Goal: Download file/media

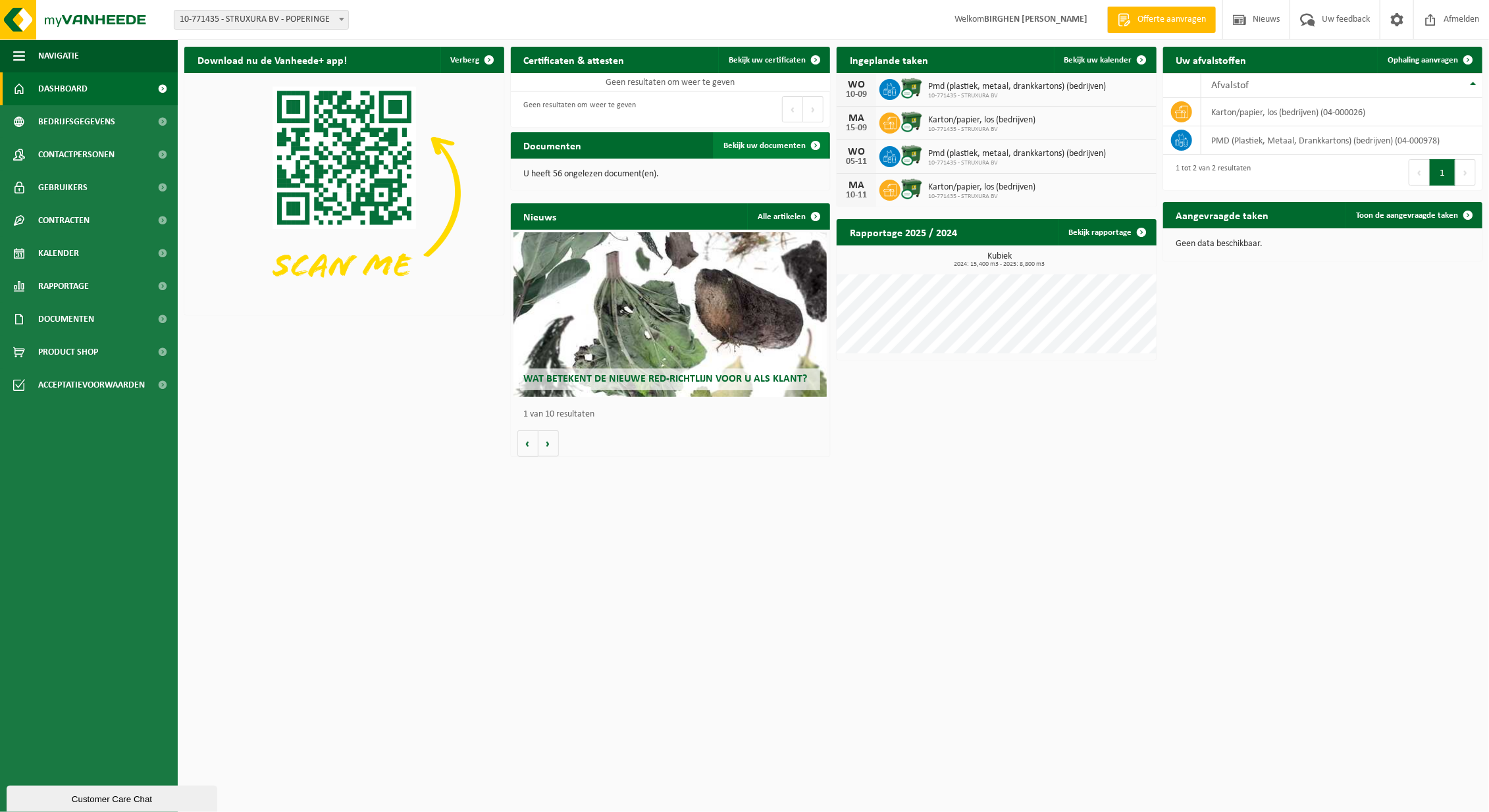
click at [733, 143] on span "Bekijk uw documenten" at bounding box center [764, 146] width 83 height 8
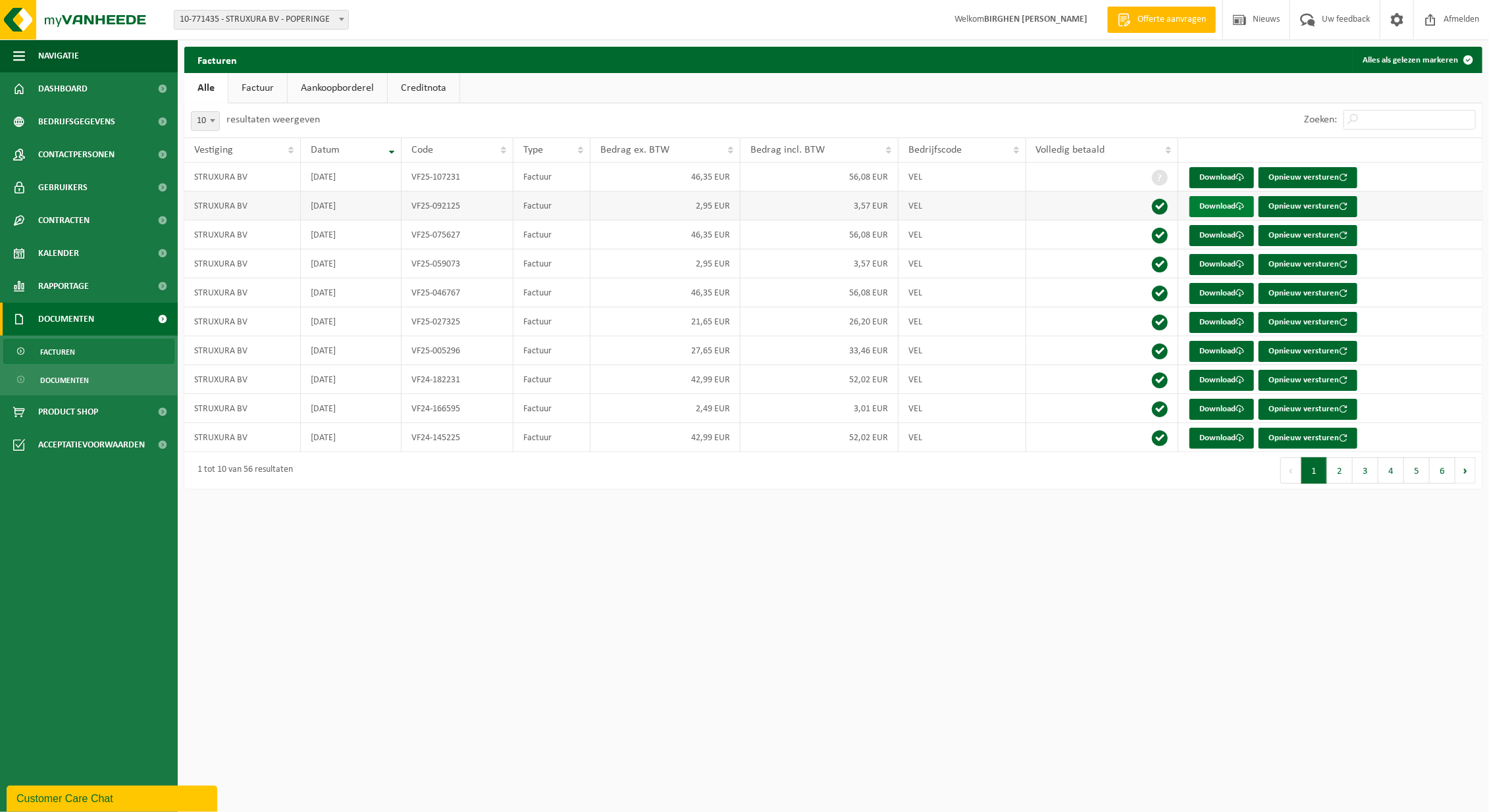
click at [1223, 205] on link "Download" at bounding box center [1222, 207] width 64 height 21
click at [346, 85] on link "Aankoopborderel" at bounding box center [337, 88] width 100 height 30
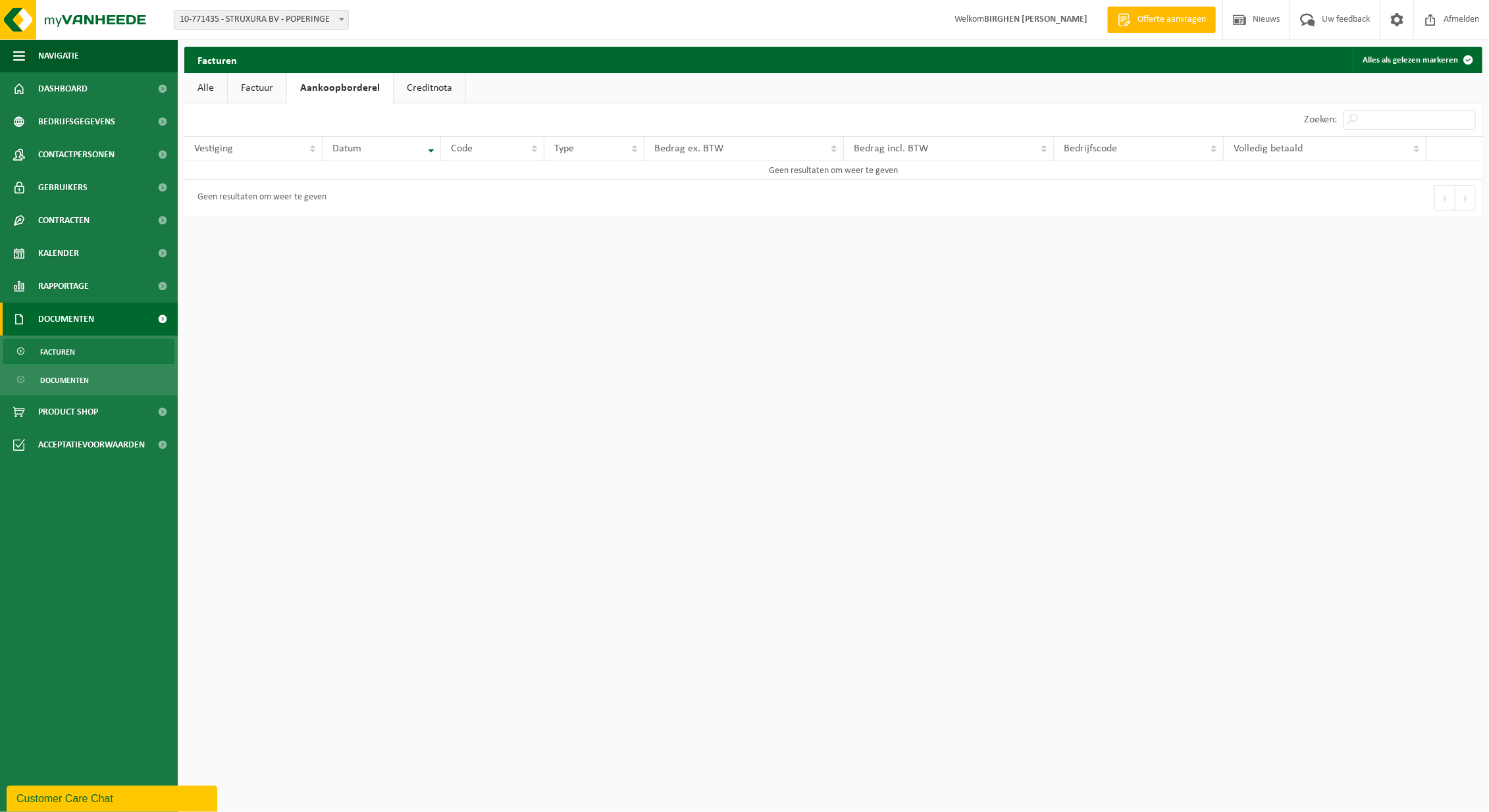
click at [251, 97] on link "Factuur" at bounding box center [257, 88] width 59 height 30
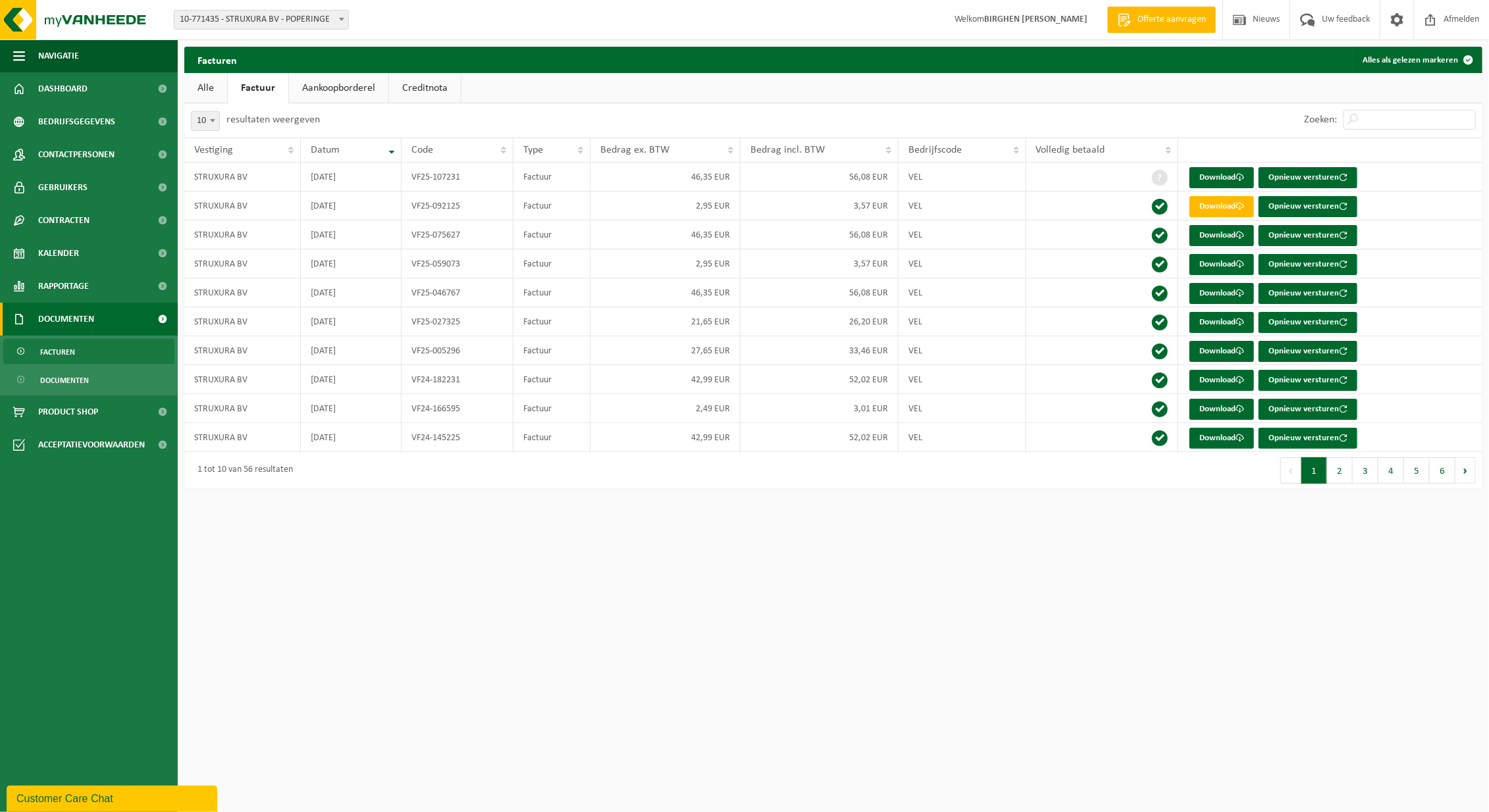
click at [435, 87] on link "Creditnota" at bounding box center [425, 88] width 72 height 30
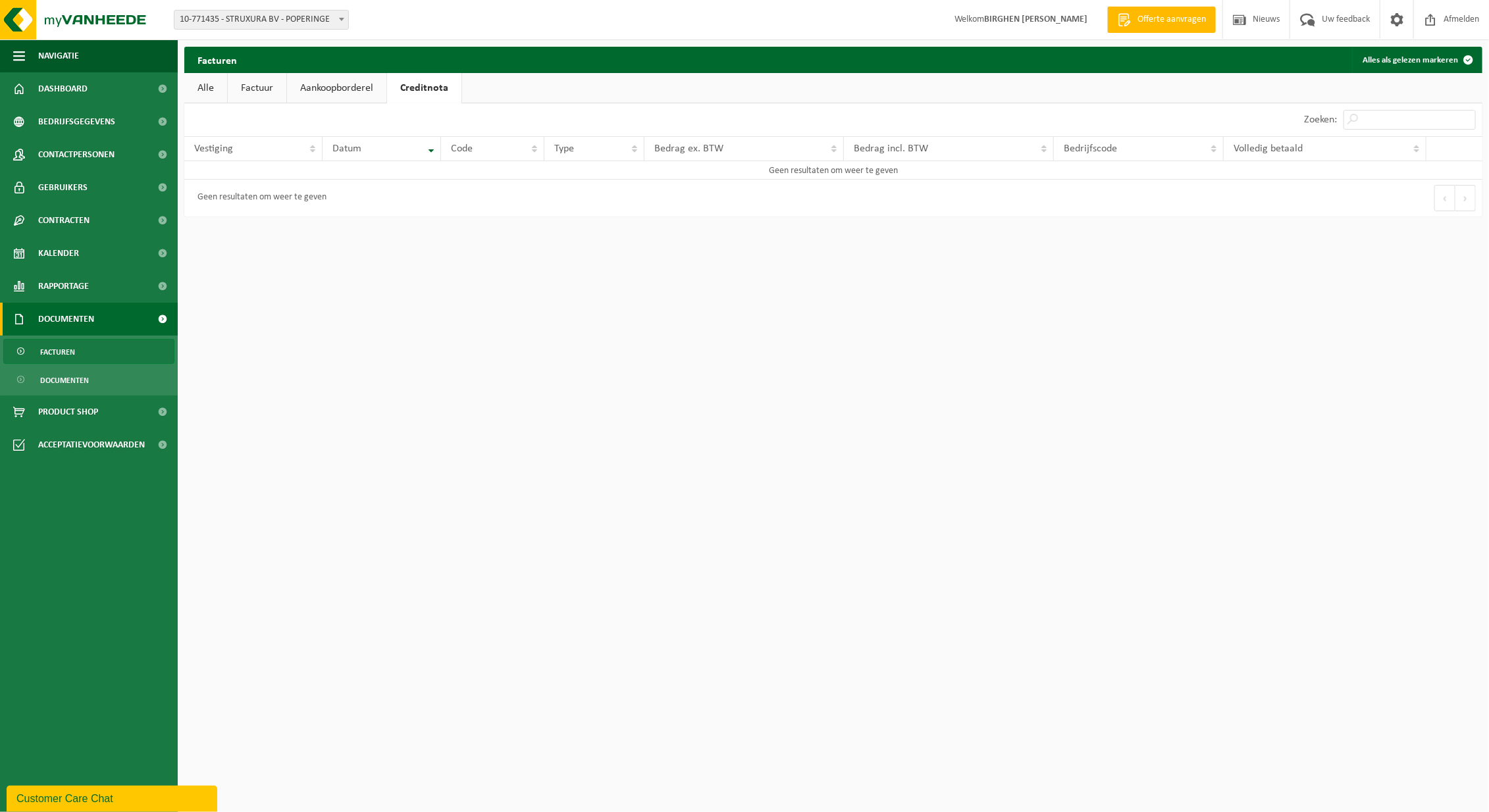
click at [248, 93] on link "Factuur" at bounding box center [257, 88] width 59 height 30
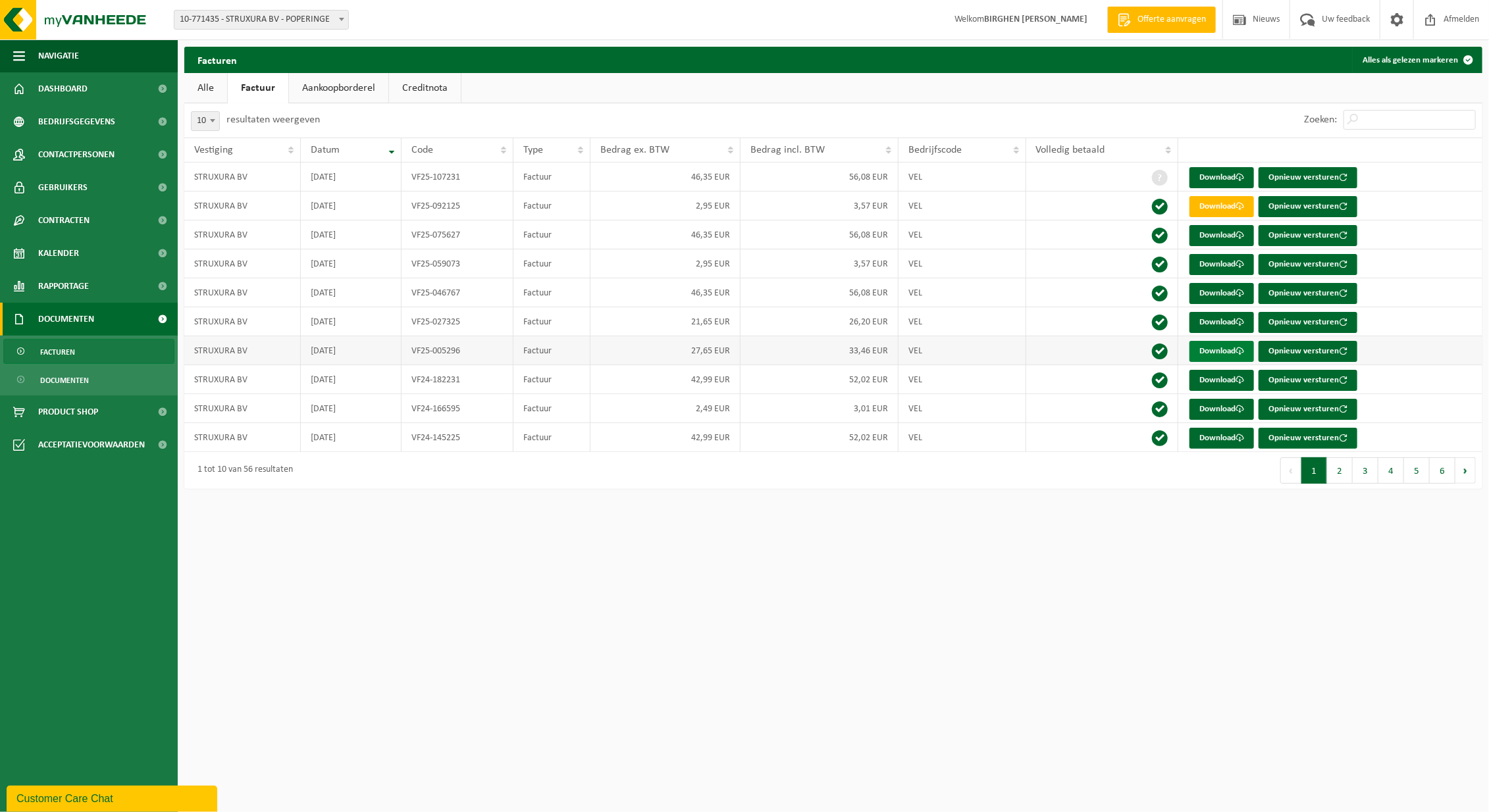
click at [1213, 350] on link "Download" at bounding box center [1222, 351] width 64 height 21
click at [62, 286] on span "Rapportage" at bounding box center [64, 286] width 51 height 33
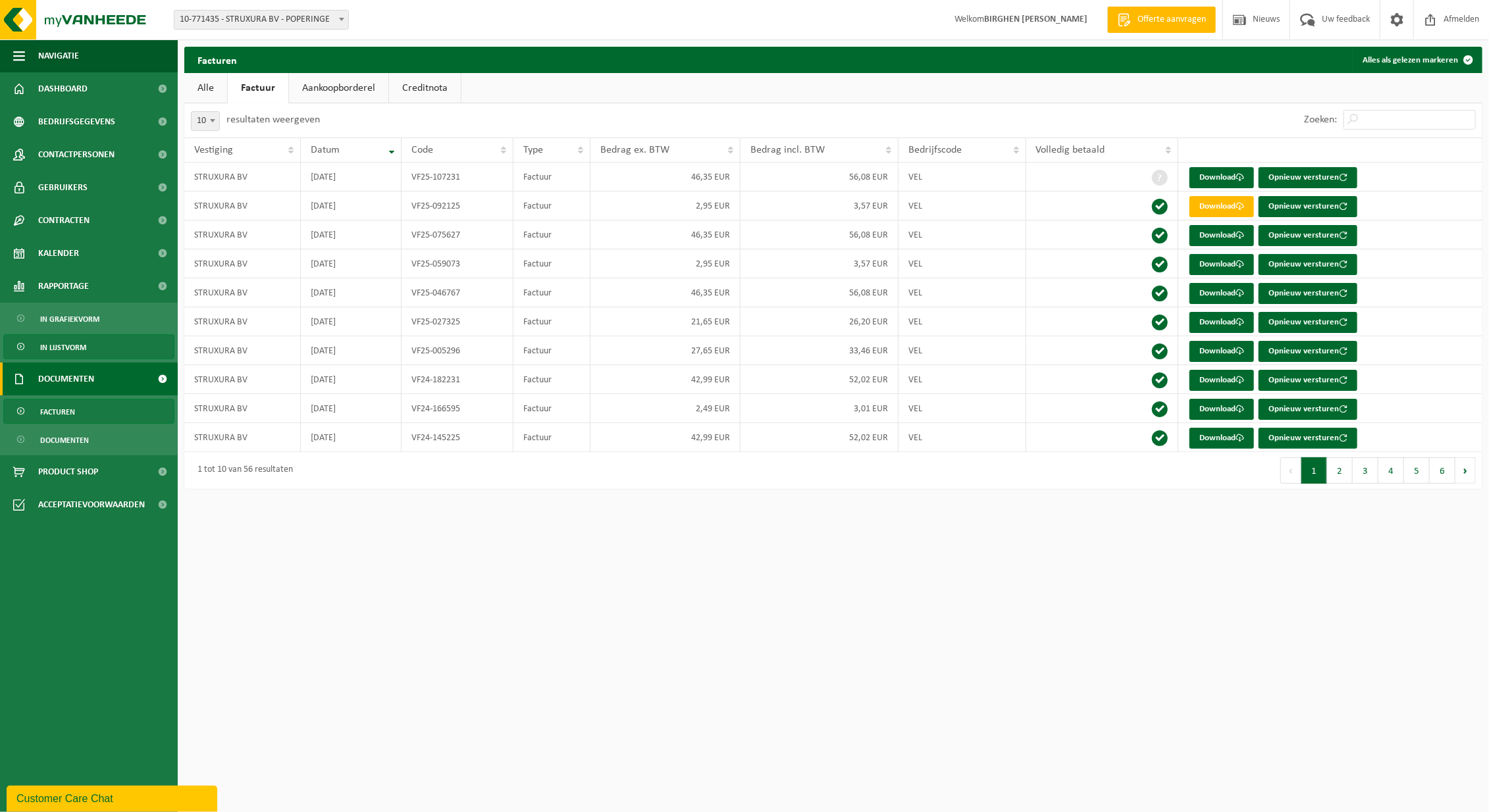
click at [67, 345] on span "In lijstvorm" at bounding box center [63, 347] width 46 height 25
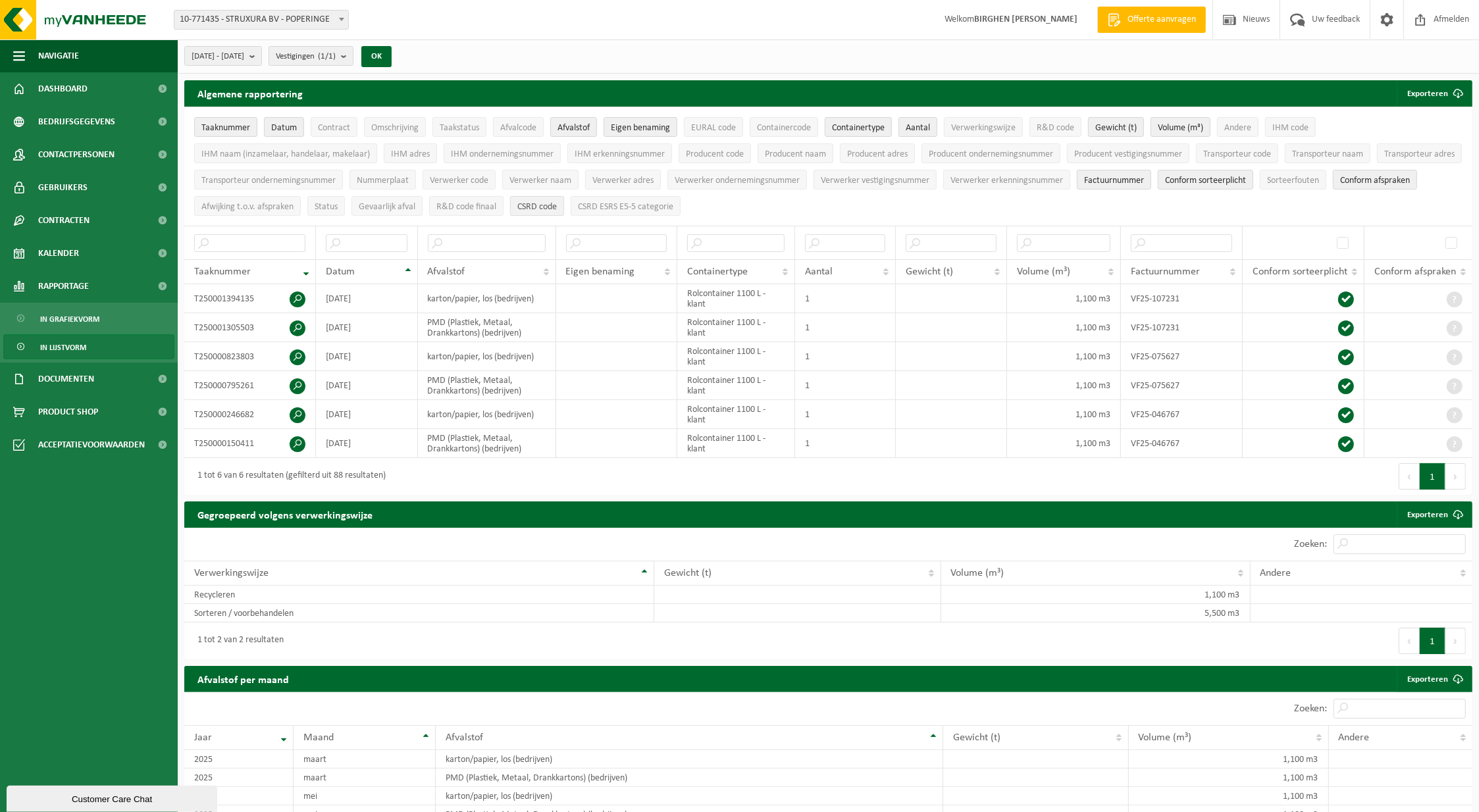
click at [557, 202] on span "CSRD code" at bounding box center [537, 207] width 40 height 10
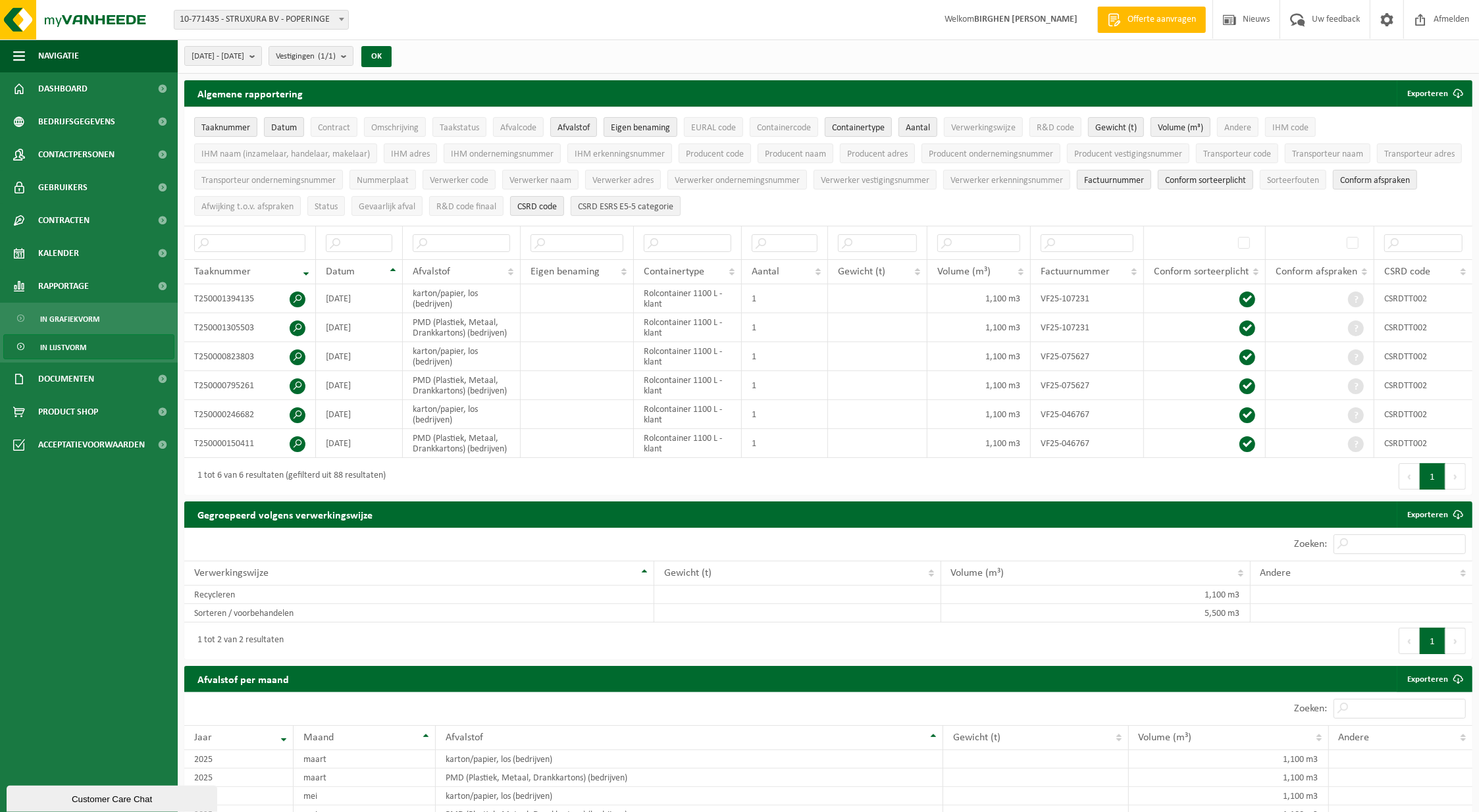
click at [681, 196] on button "CSRD ESRS E5-5 categorie" at bounding box center [626, 206] width 110 height 20
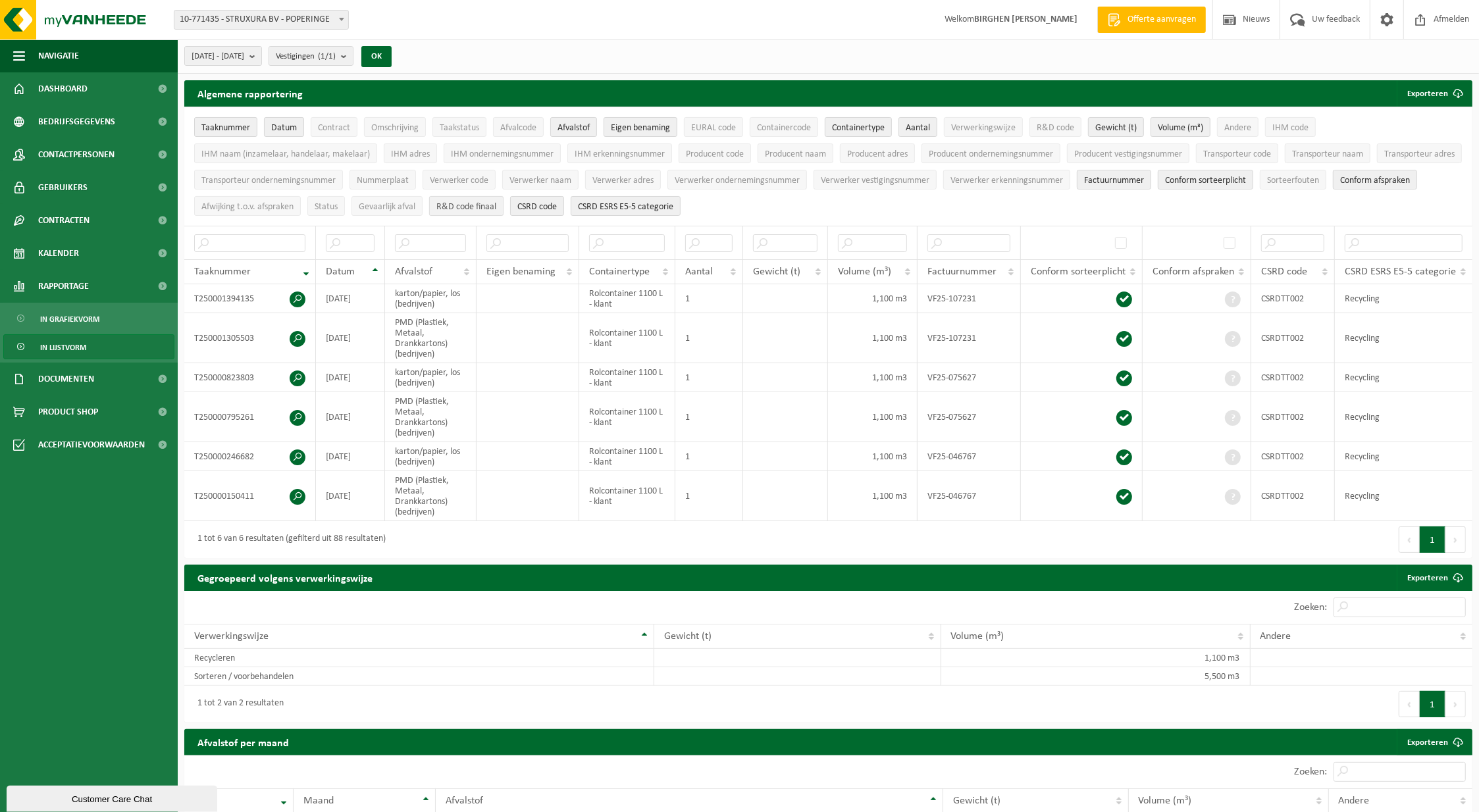
click at [496, 203] on span "R&D code finaal" at bounding box center [466, 207] width 60 height 10
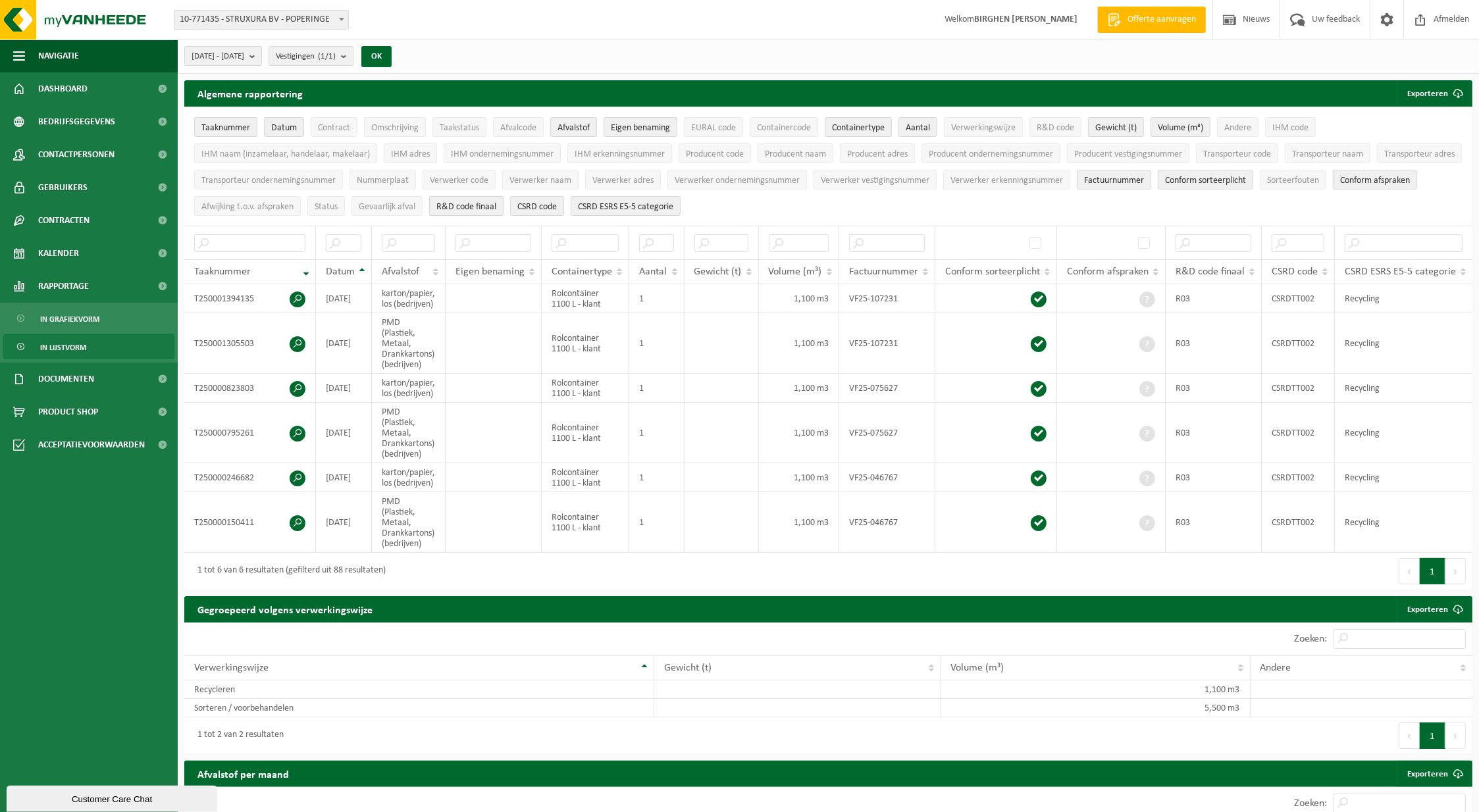
click at [496, 203] on span "R&D code finaal" at bounding box center [466, 207] width 60 height 10
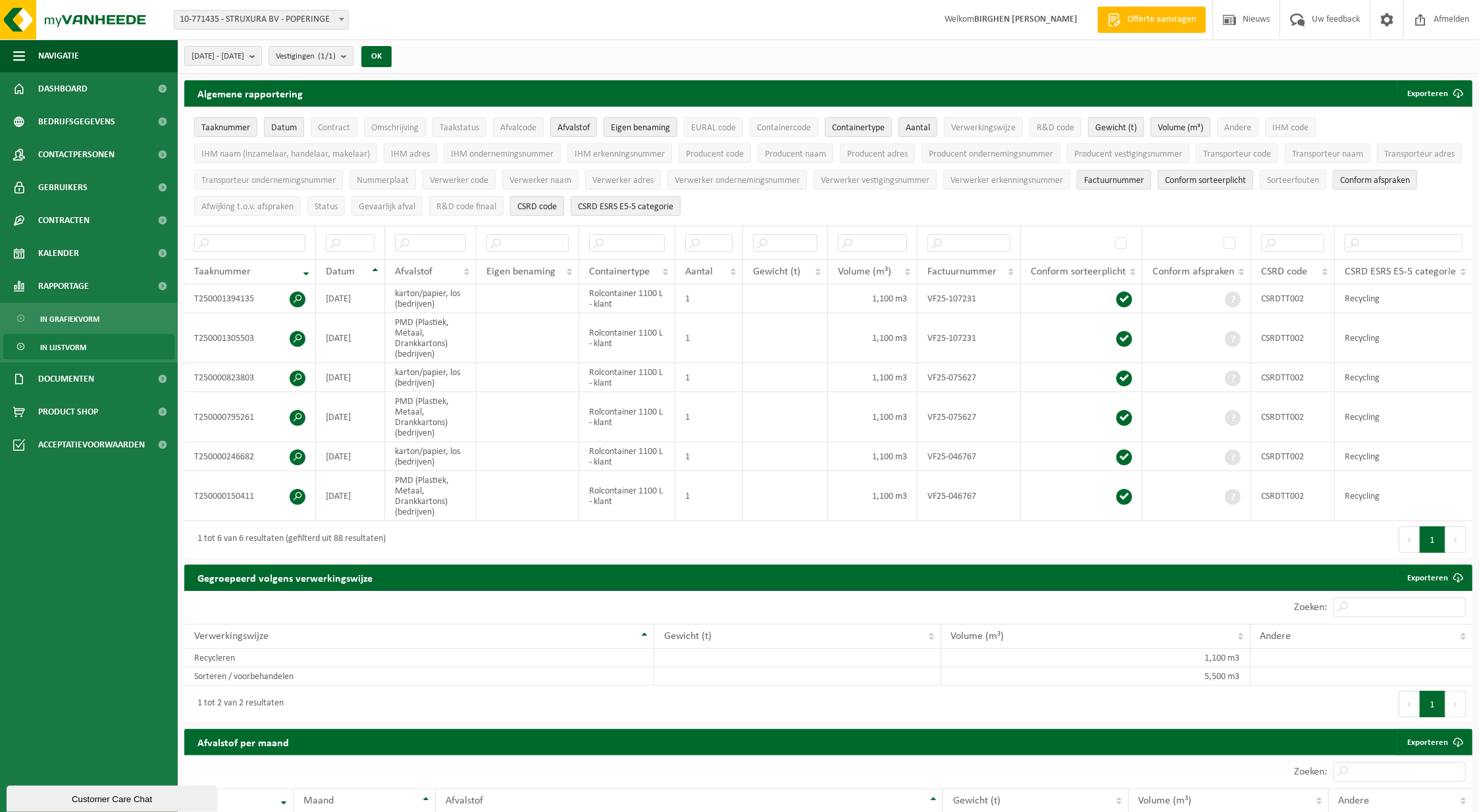
click at [557, 202] on span "CSRD code" at bounding box center [537, 207] width 40 height 10
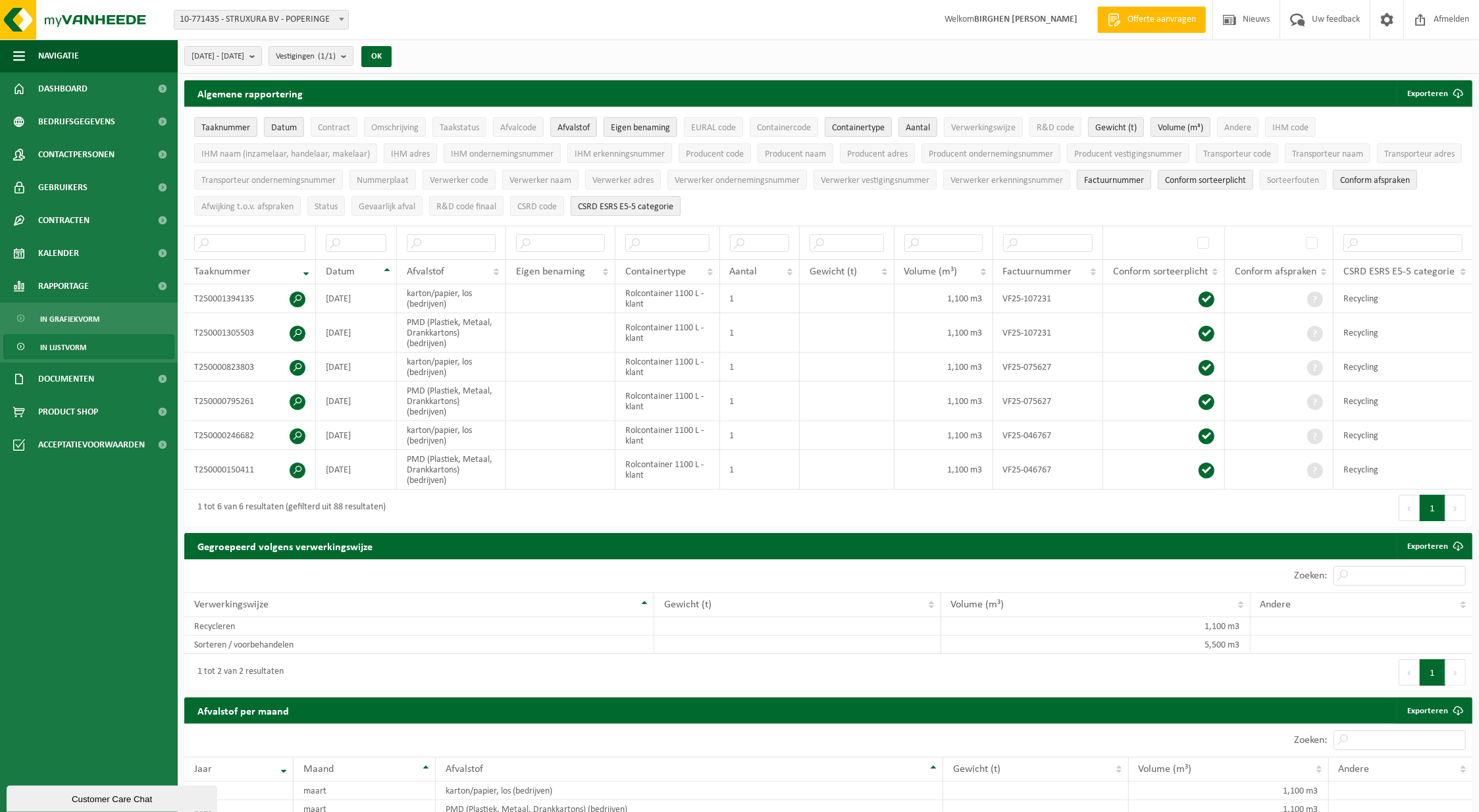
click at [681, 196] on button "CSRD ESRS E5-5 categorie" at bounding box center [626, 206] width 110 height 20
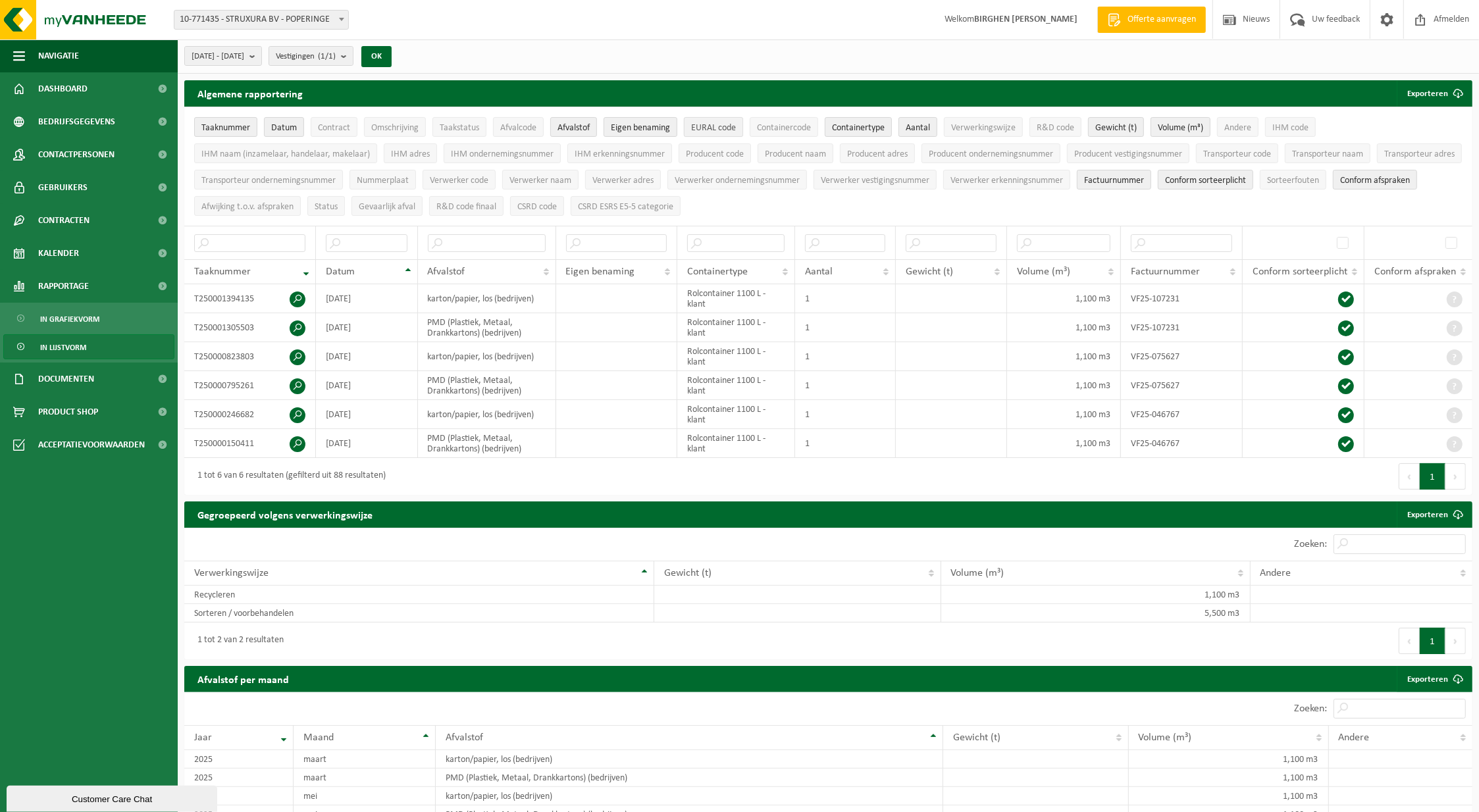
click at [711, 127] on span "EURAL code" at bounding box center [713, 128] width 44 height 10
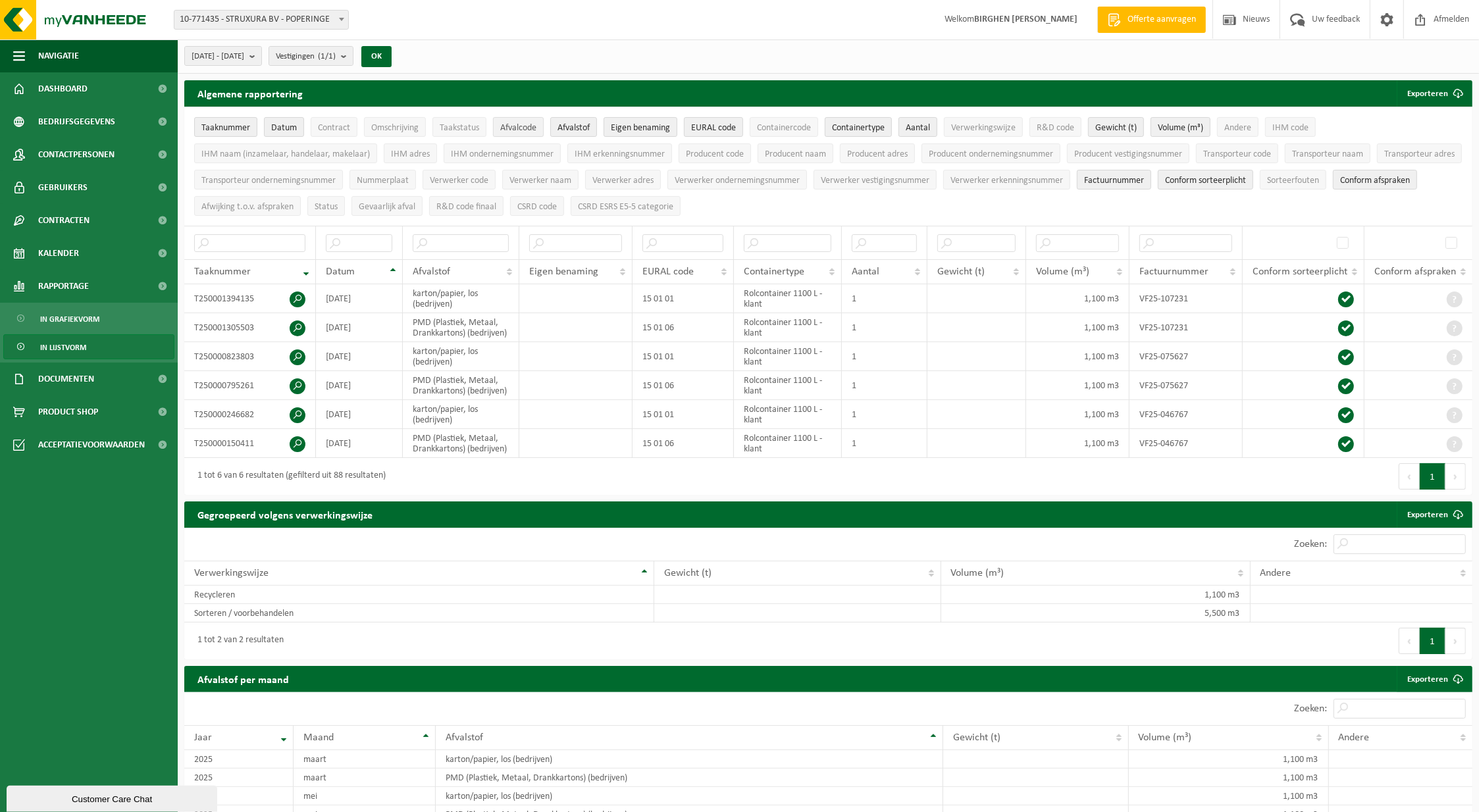
click at [509, 127] on span "Afvalcode" at bounding box center [518, 128] width 36 height 10
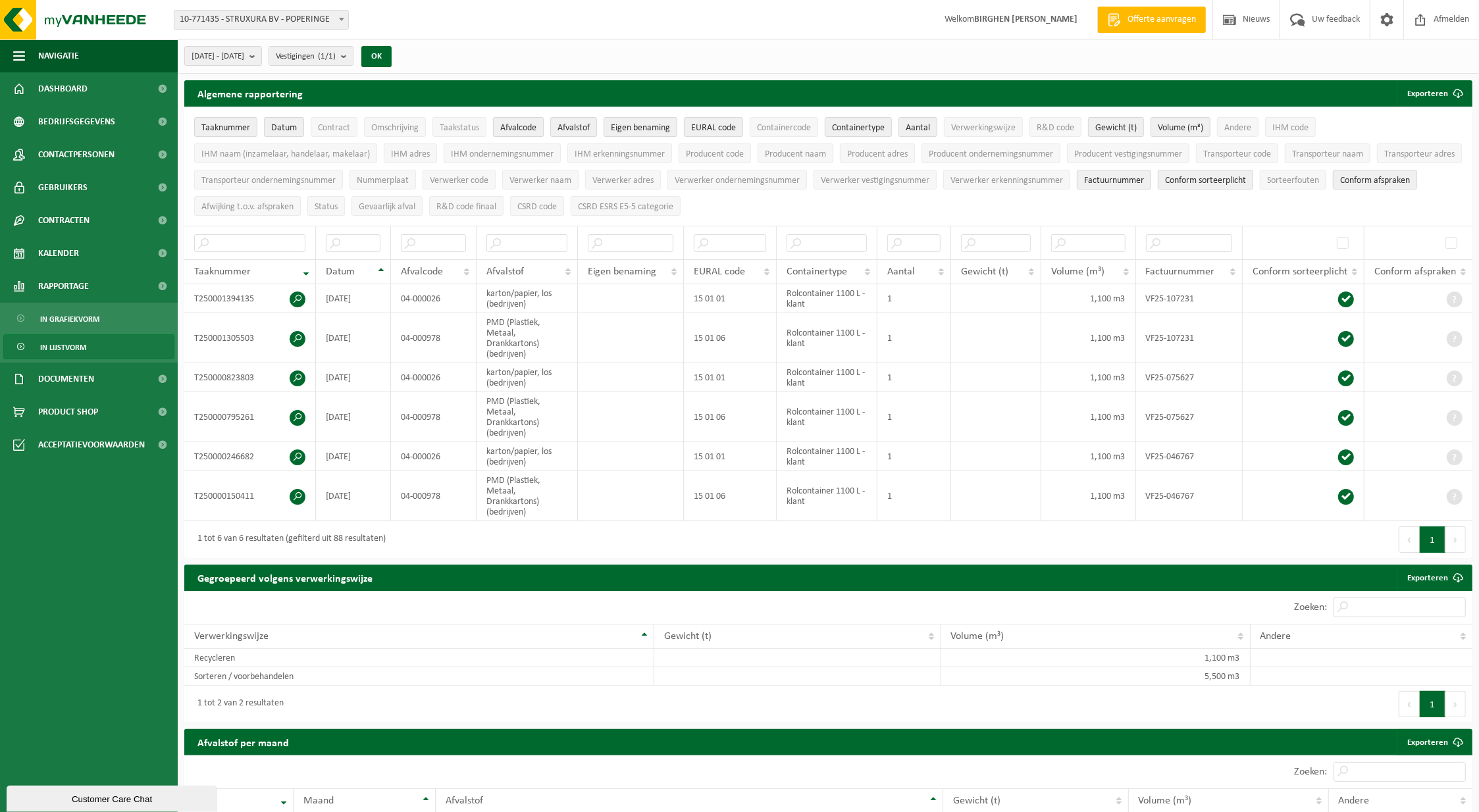
click at [509, 127] on span "Afvalcode" at bounding box center [518, 128] width 36 height 10
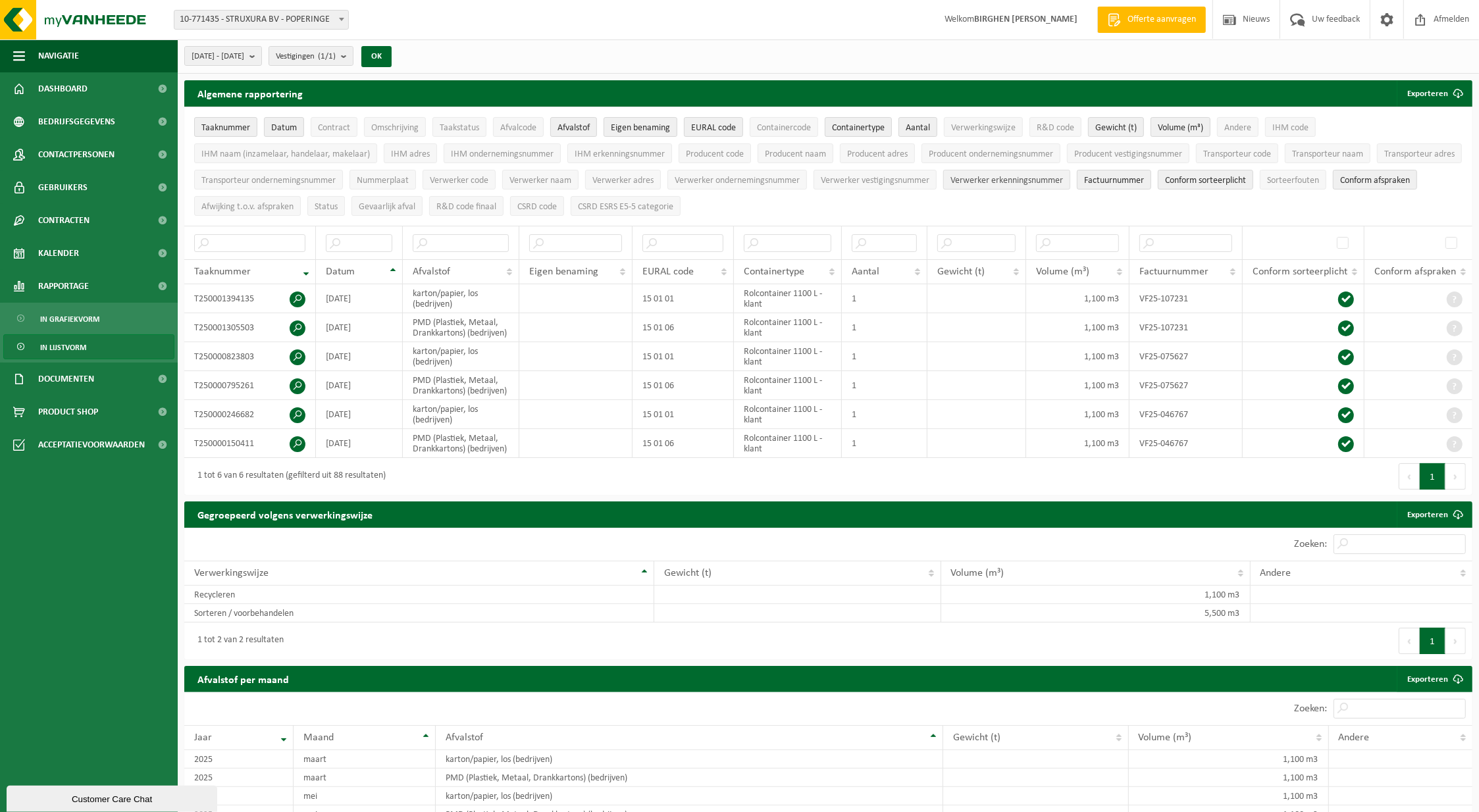
click at [1063, 176] on span "Verwerker erkenningsnummer" at bounding box center [1007, 181] width 113 height 10
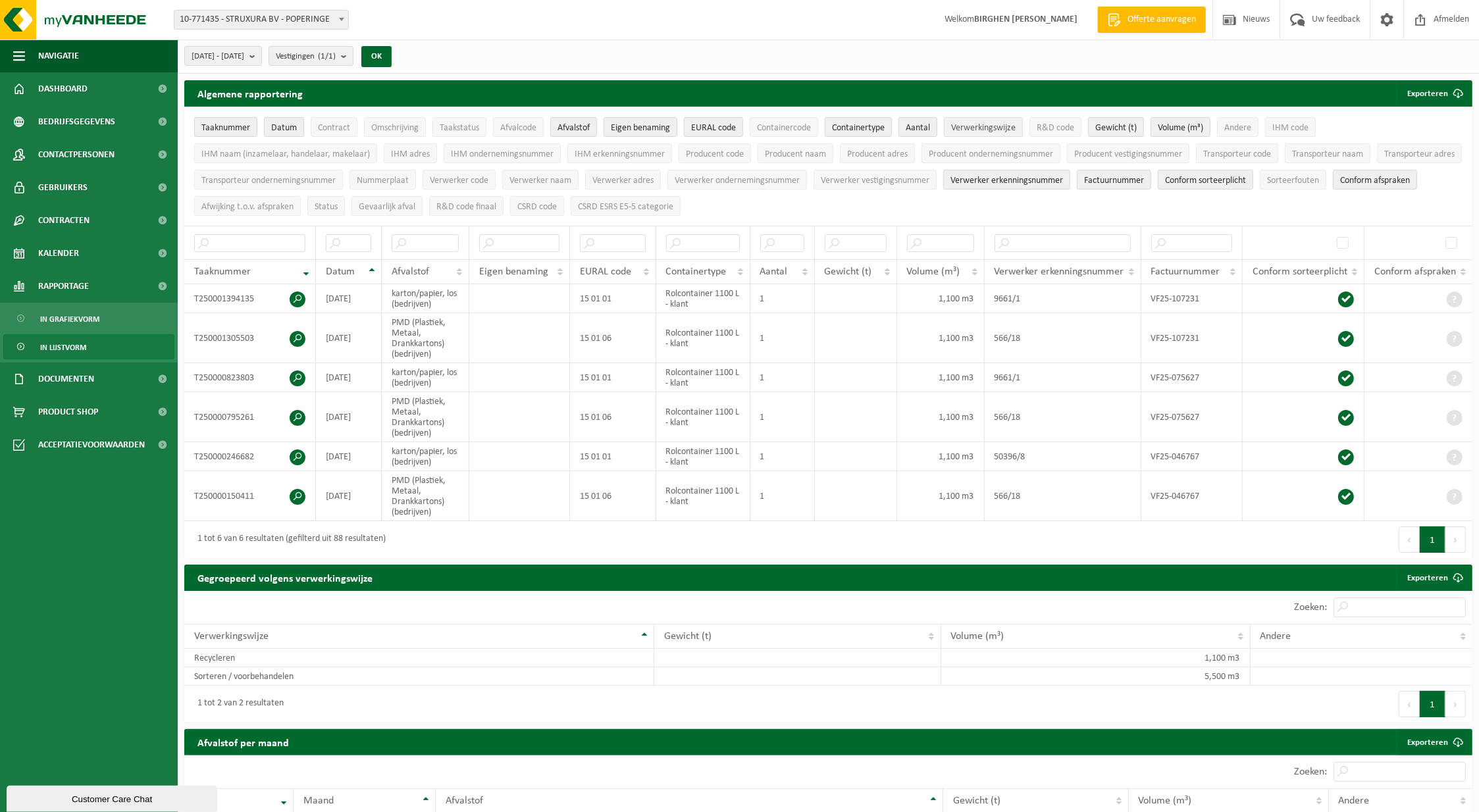
click at [999, 129] on span "Verwerkingswijze" at bounding box center [983, 128] width 64 height 10
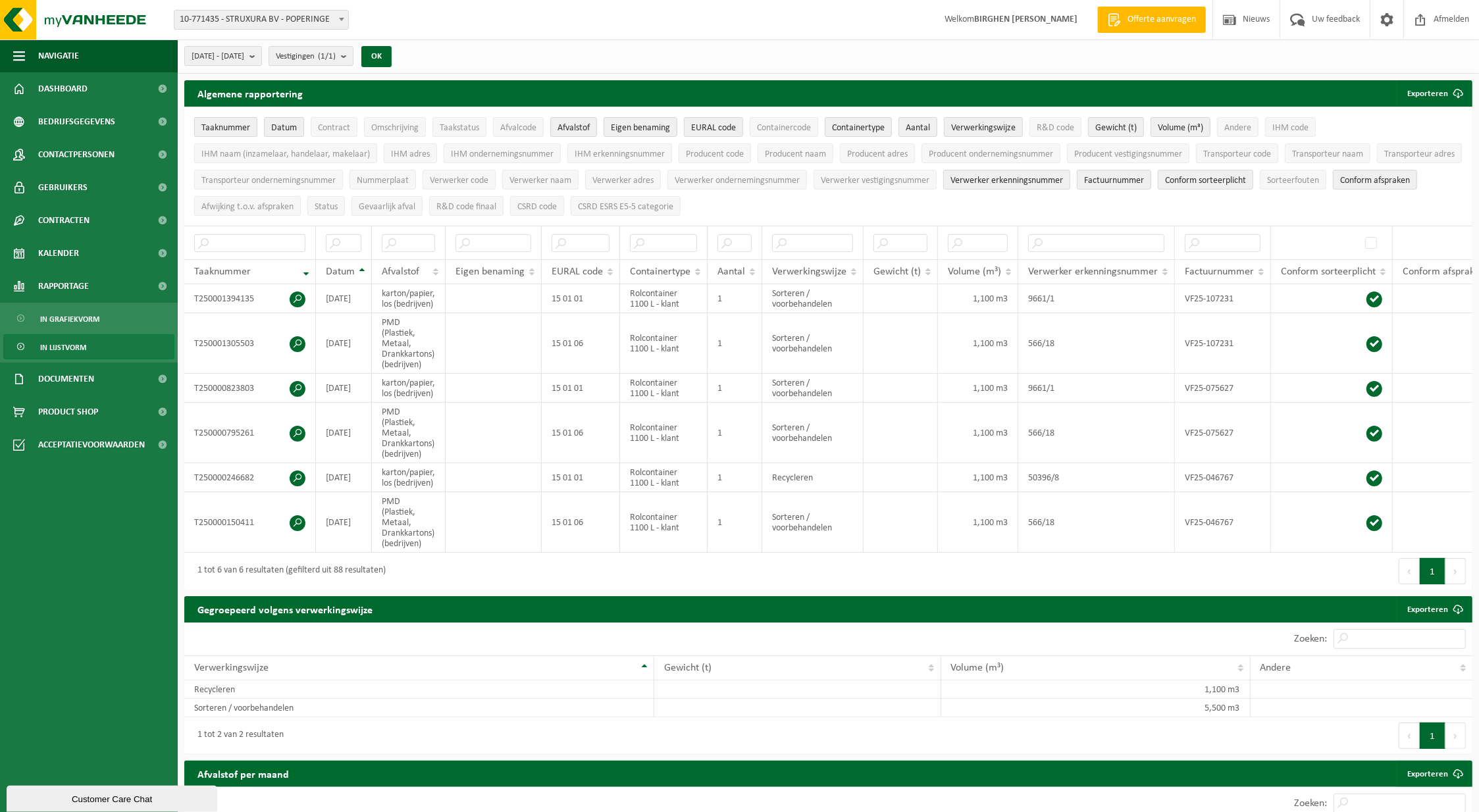
click at [225, 129] on span "Taaknummer" at bounding box center [225, 128] width 49 height 10
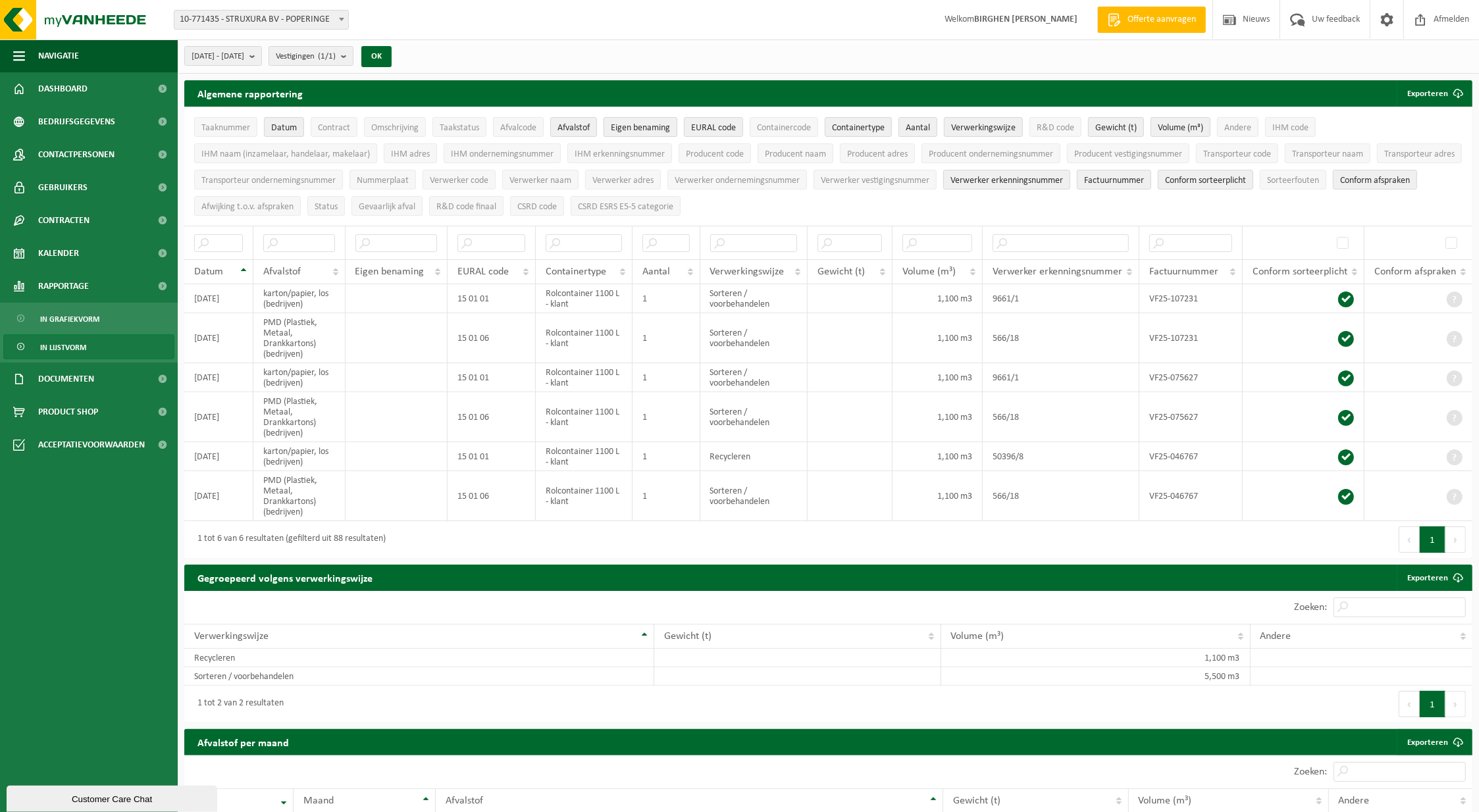
click at [651, 126] on span "Eigen benaming" at bounding box center [641, 128] width 59 height 10
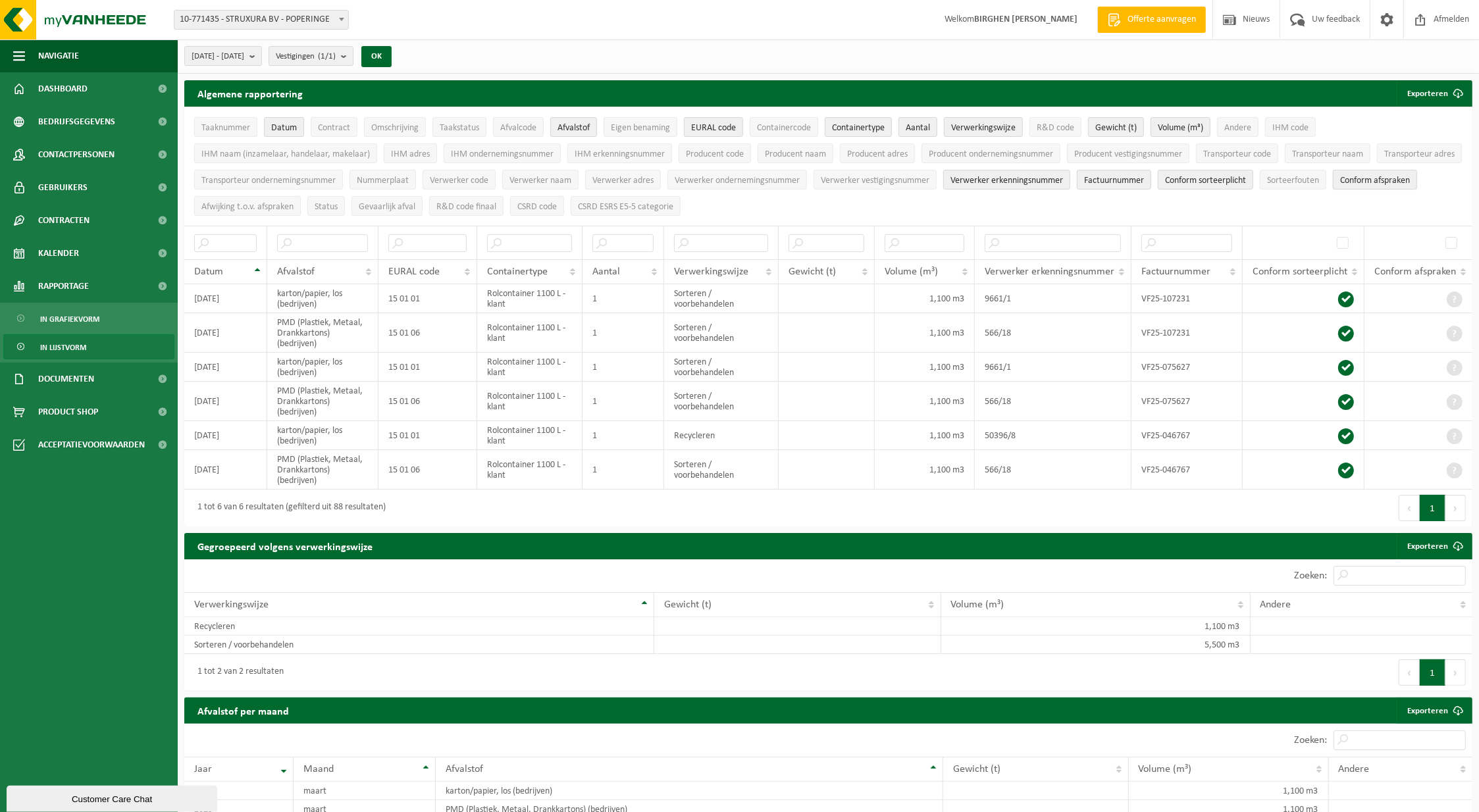
click at [1341, 186] on span "Conform afspraken" at bounding box center [1375, 181] width 70 height 10
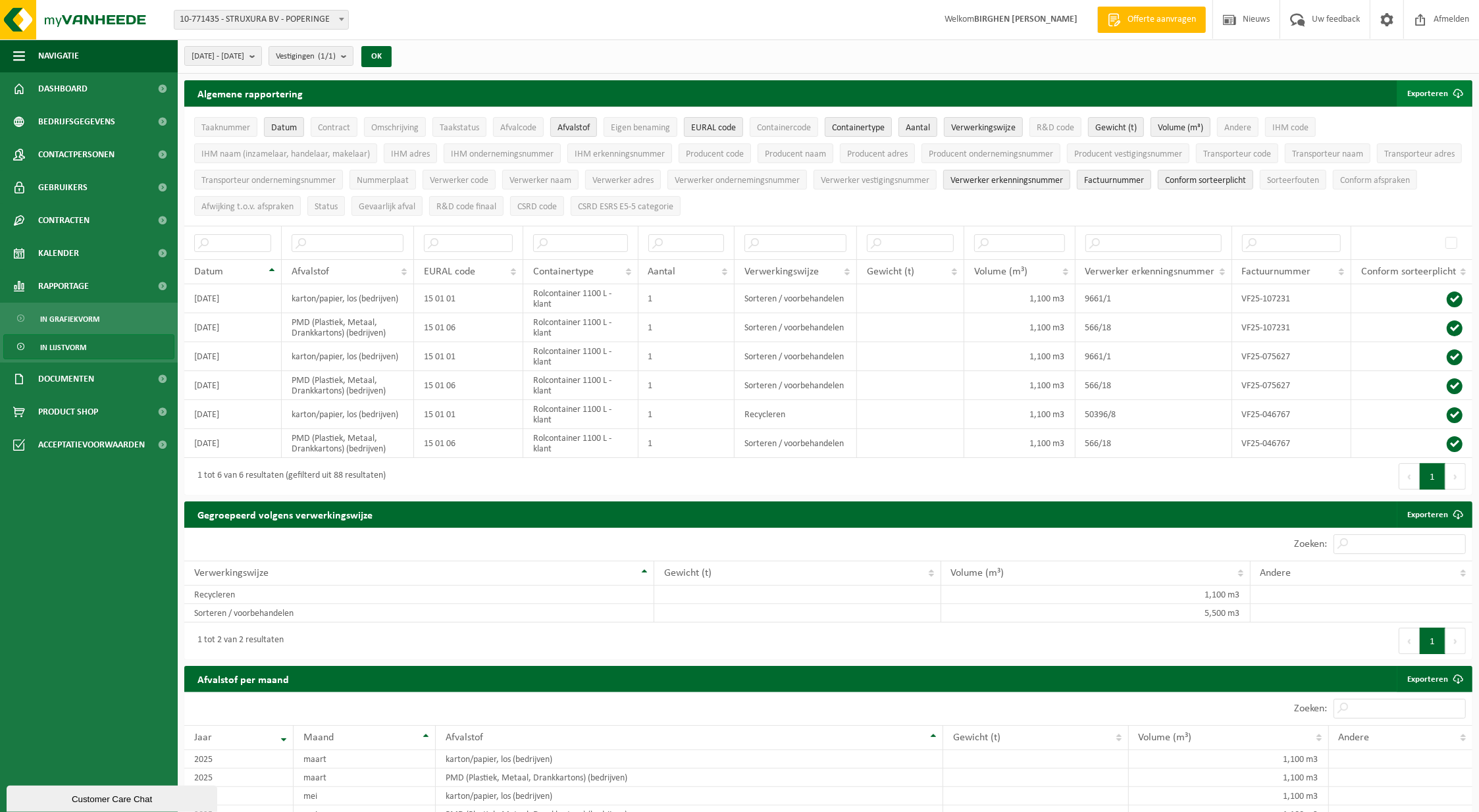
click at [1437, 96] on button "Exporteren" at bounding box center [1434, 93] width 74 height 26
click at [1432, 120] on link "Enkel mijn selectie" at bounding box center [1411, 119] width 119 height 26
click at [802, 347] on td "Sorteren / voorbehandelen" at bounding box center [795, 356] width 122 height 29
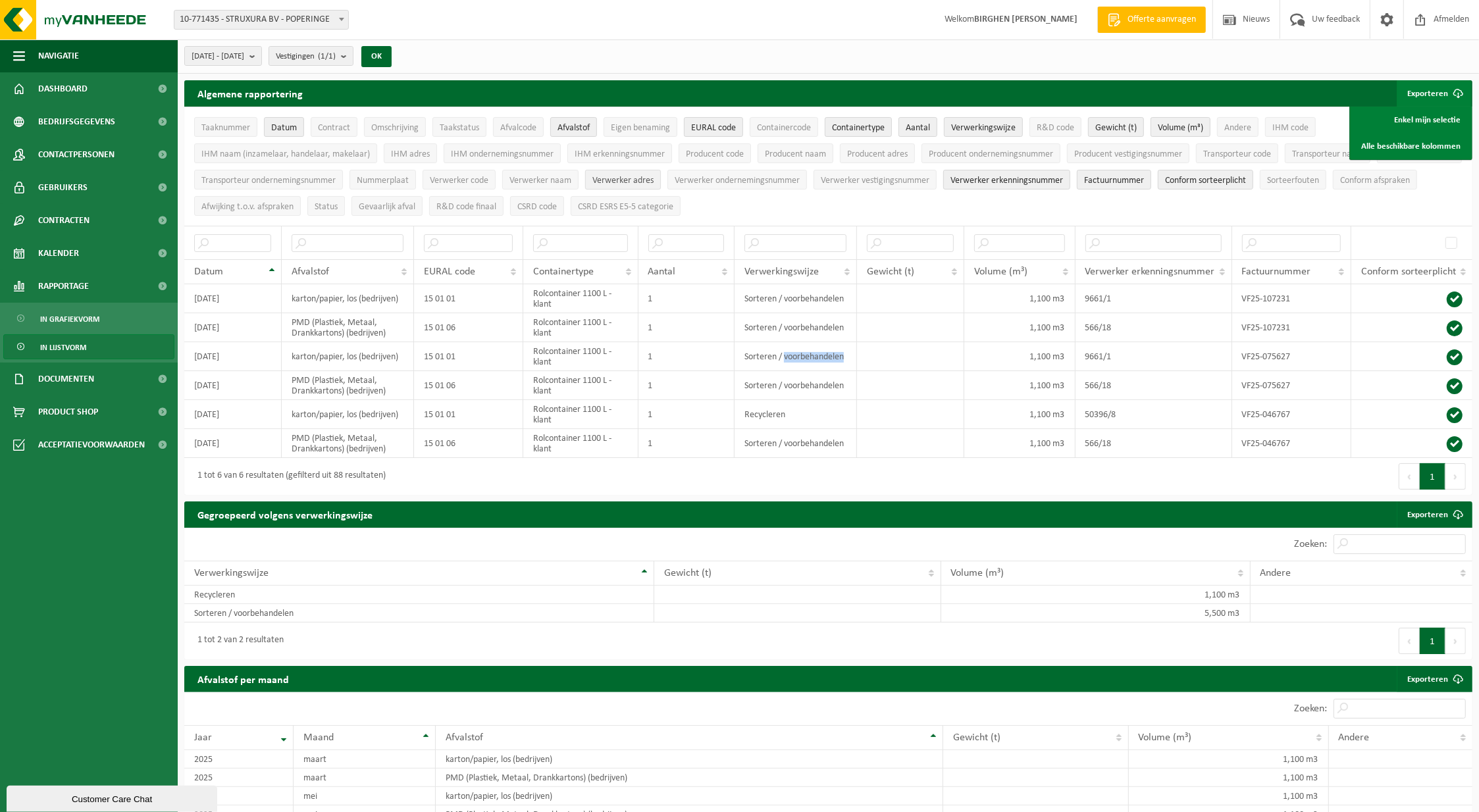
click at [653, 176] on span "Verwerker adres" at bounding box center [623, 181] width 61 height 10
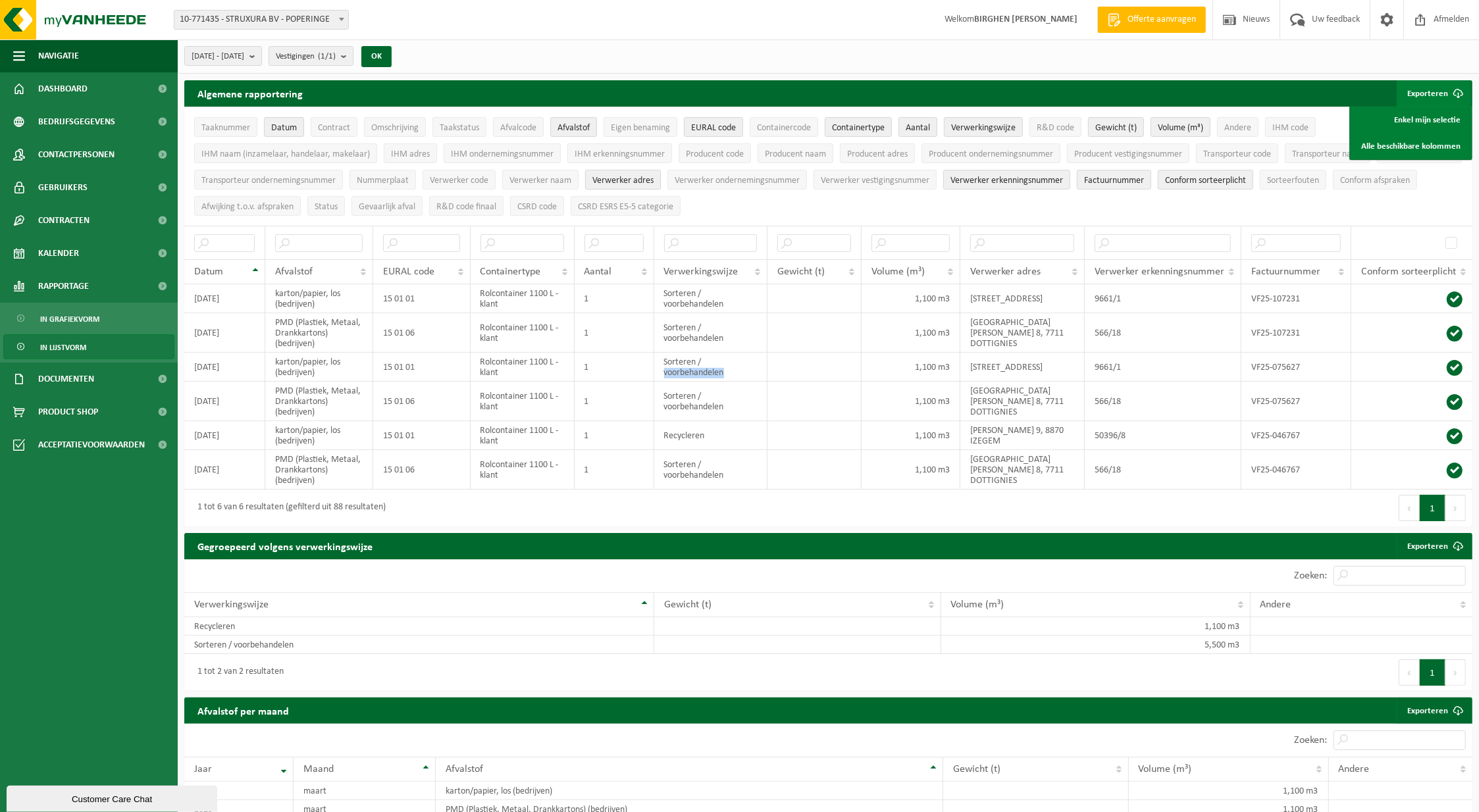
click at [653, 176] on span "Verwerker adres" at bounding box center [623, 181] width 61 height 10
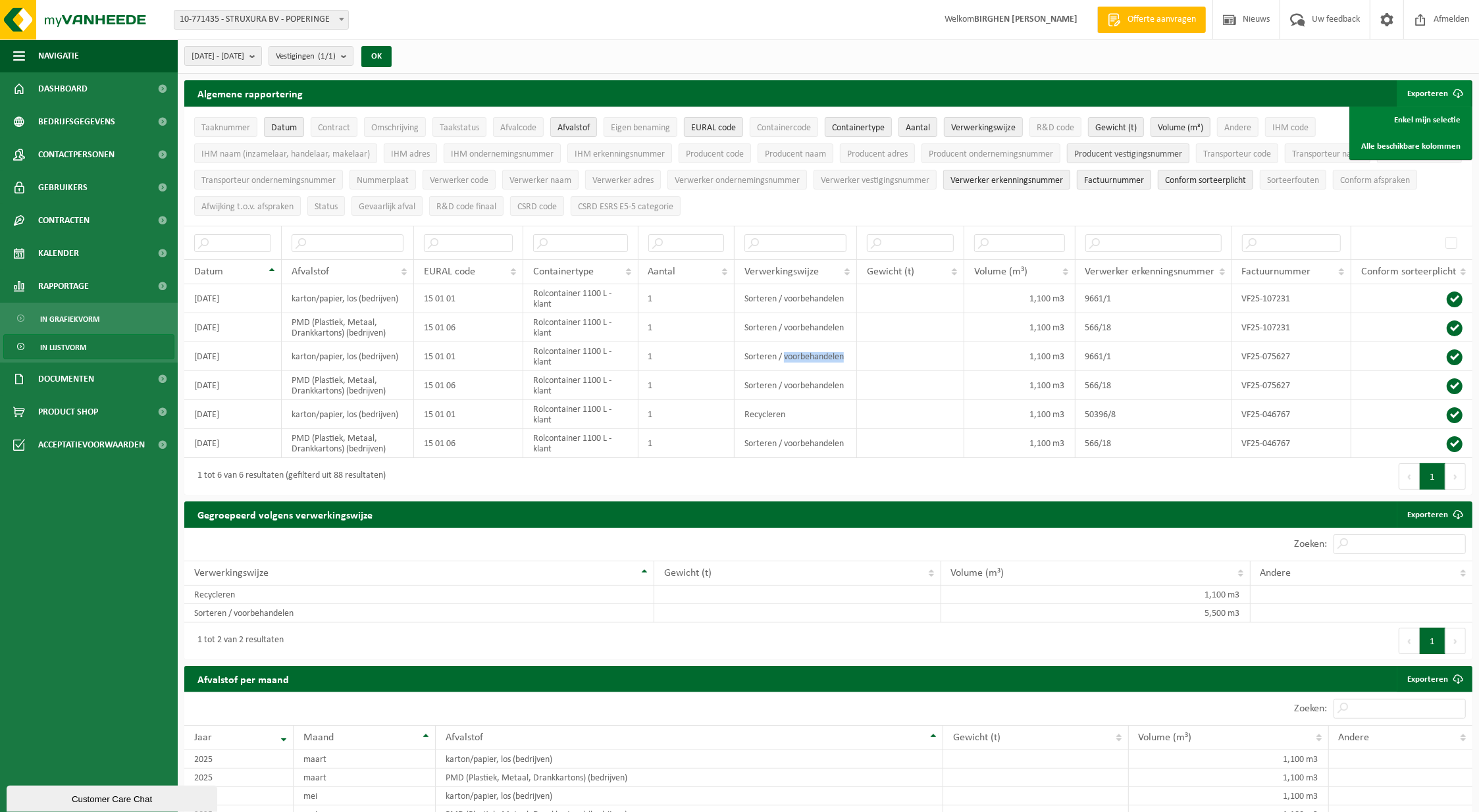
click at [1145, 151] on span "Producent vestigingsnummer" at bounding box center [1128, 154] width 108 height 10
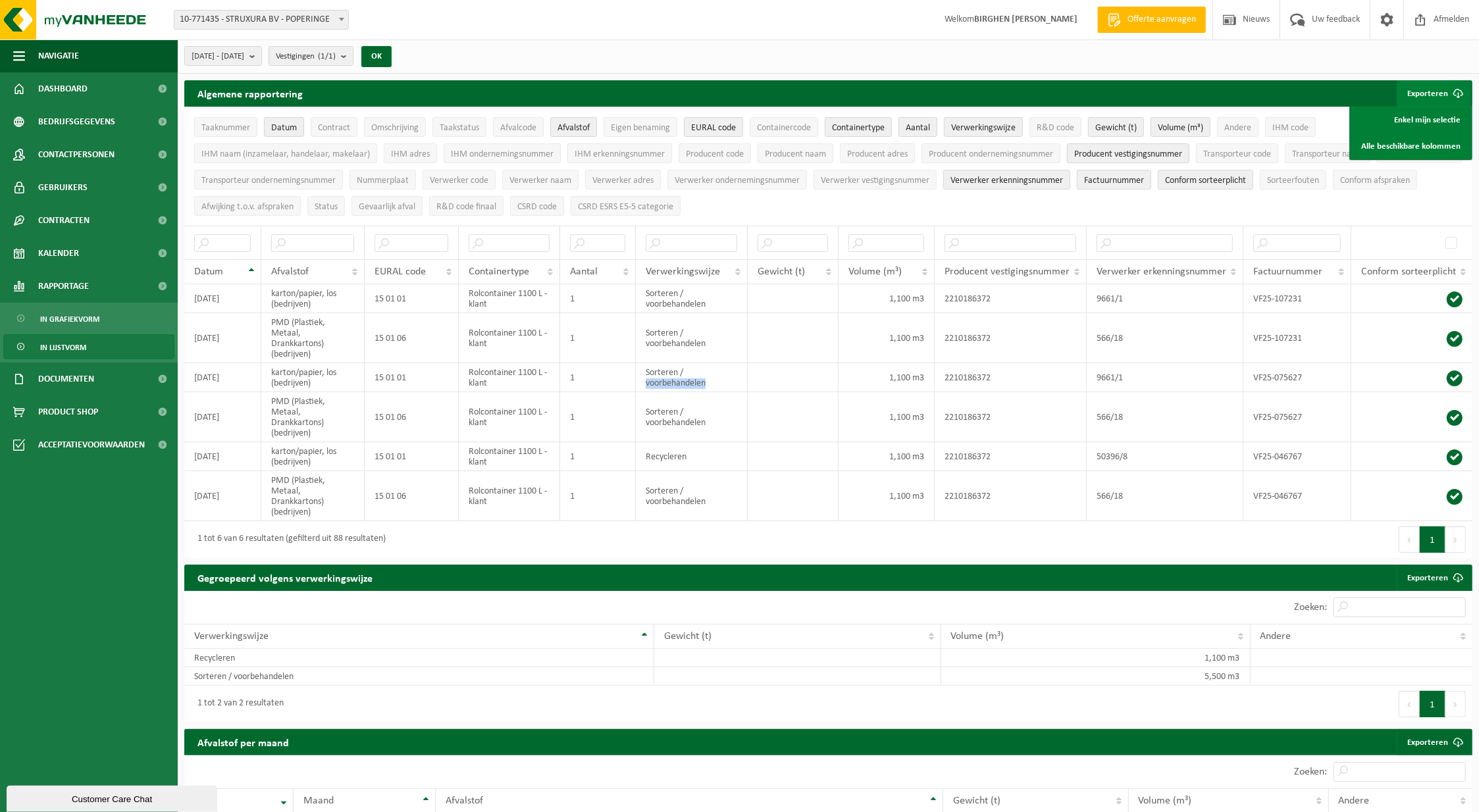
click at [1145, 151] on span "Producent vestigingsnummer" at bounding box center [1128, 154] width 108 height 10
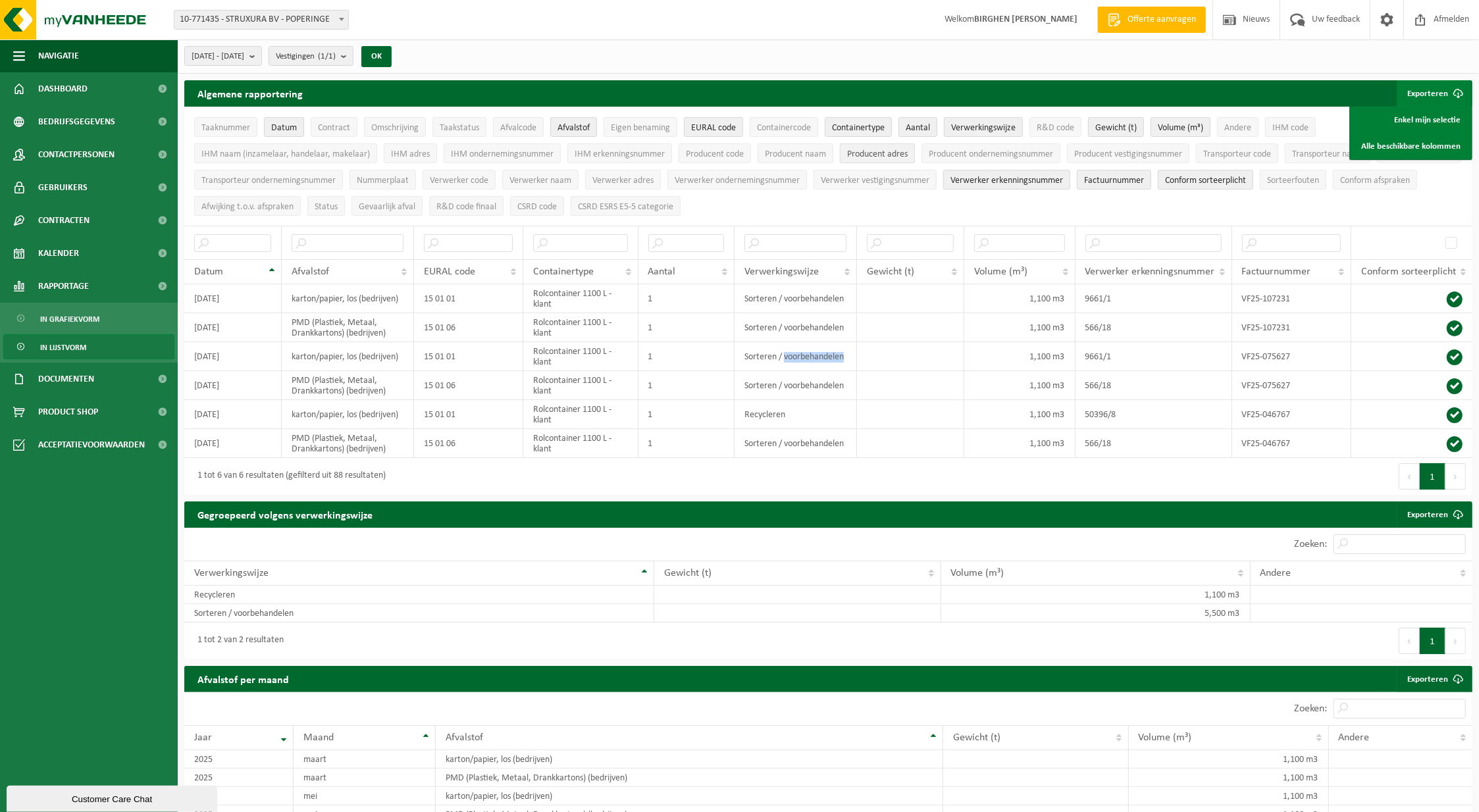
click at [874, 150] on span "Producent adres" at bounding box center [878, 154] width 61 height 10
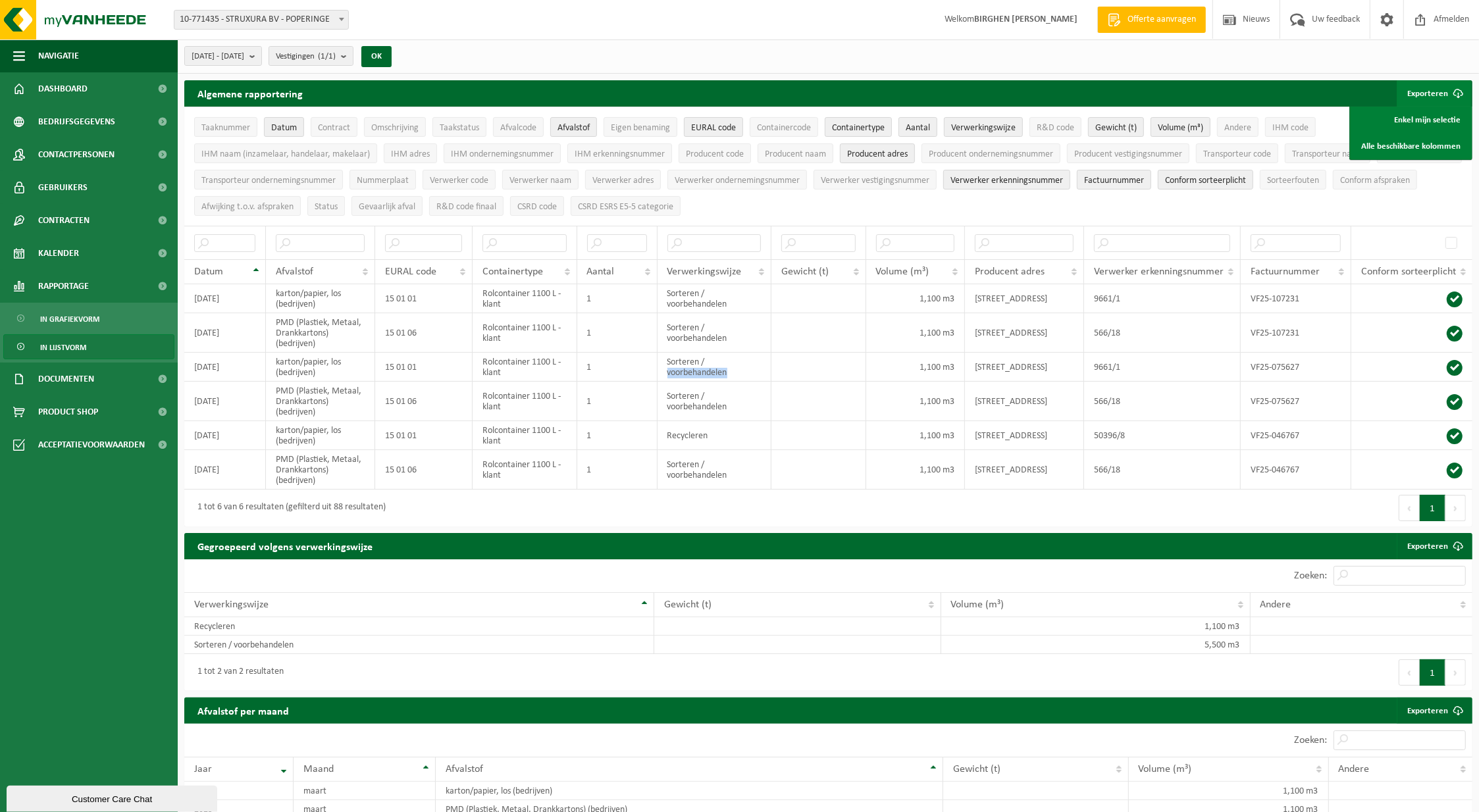
click at [1429, 93] on button "Exporteren" at bounding box center [1434, 93] width 74 height 26
click at [1435, 93] on button "Exporteren" at bounding box center [1434, 93] width 74 height 26
click at [1431, 116] on link "Enkel mijn selectie" at bounding box center [1411, 119] width 119 height 26
